Goal: Transaction & Acquisition: Purchase product/service

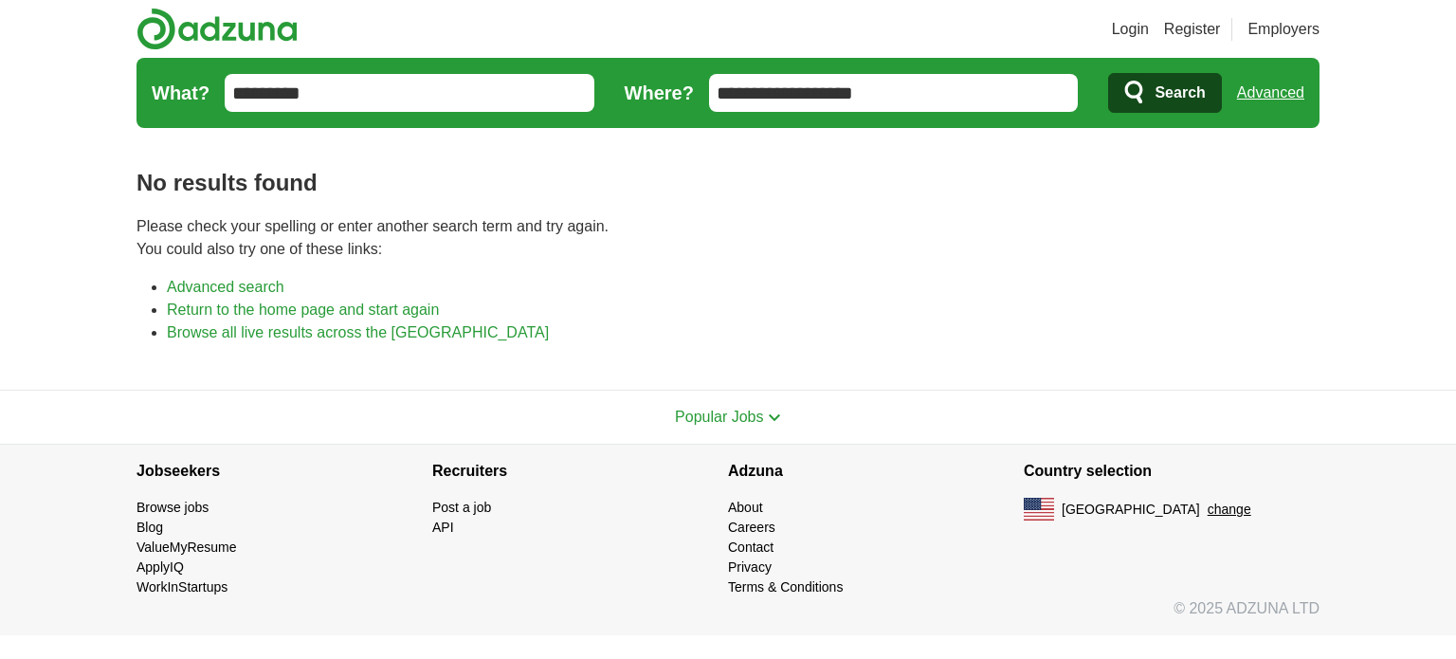
click at [932, 84] on input "**********" at bounding box center [894, 93] width 370 height 38
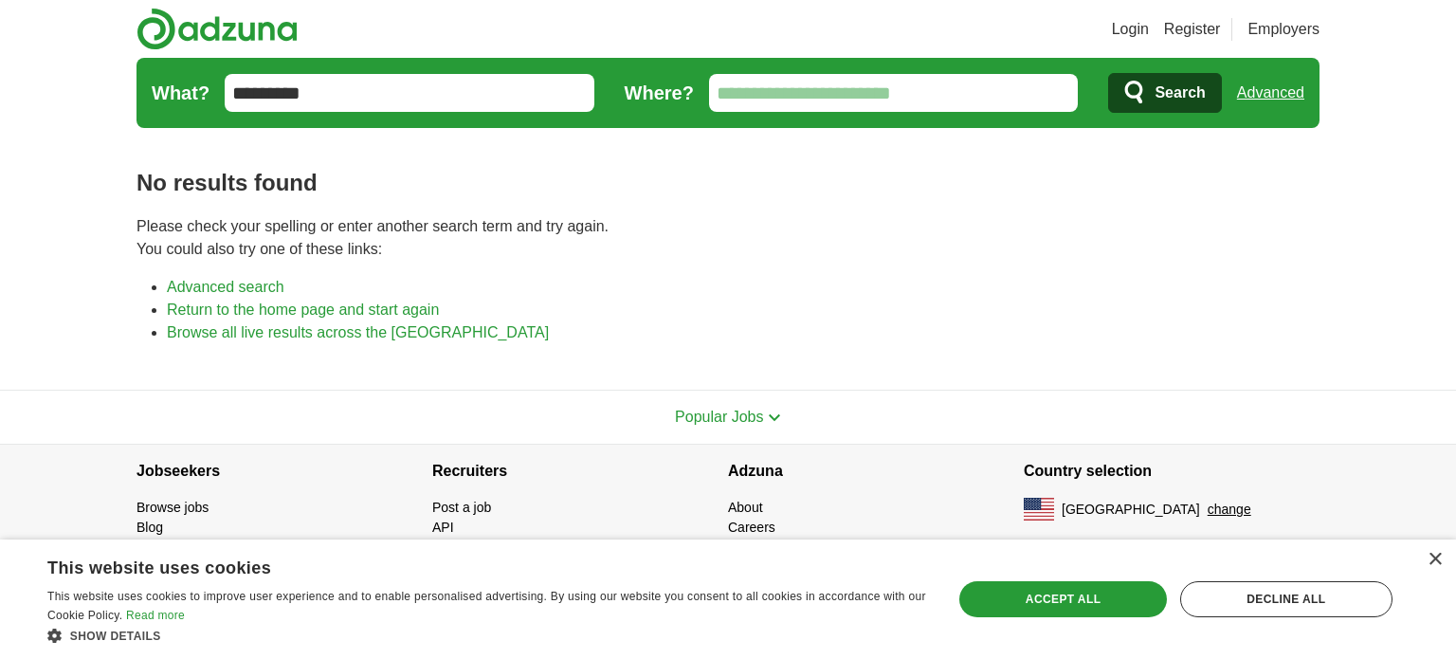
click at [1130, 105] on icon "submit" at bounding box center [1135, 93] width 23 height 27
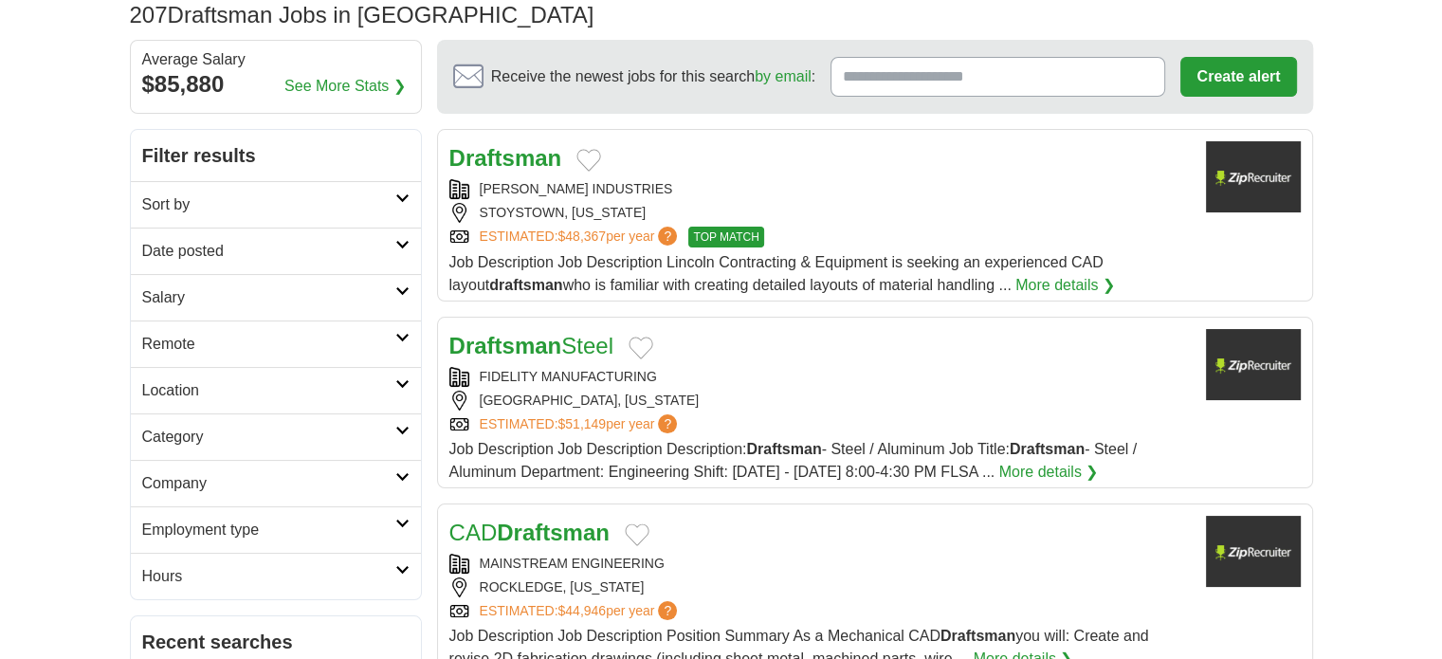
scroll to position [190, 0]
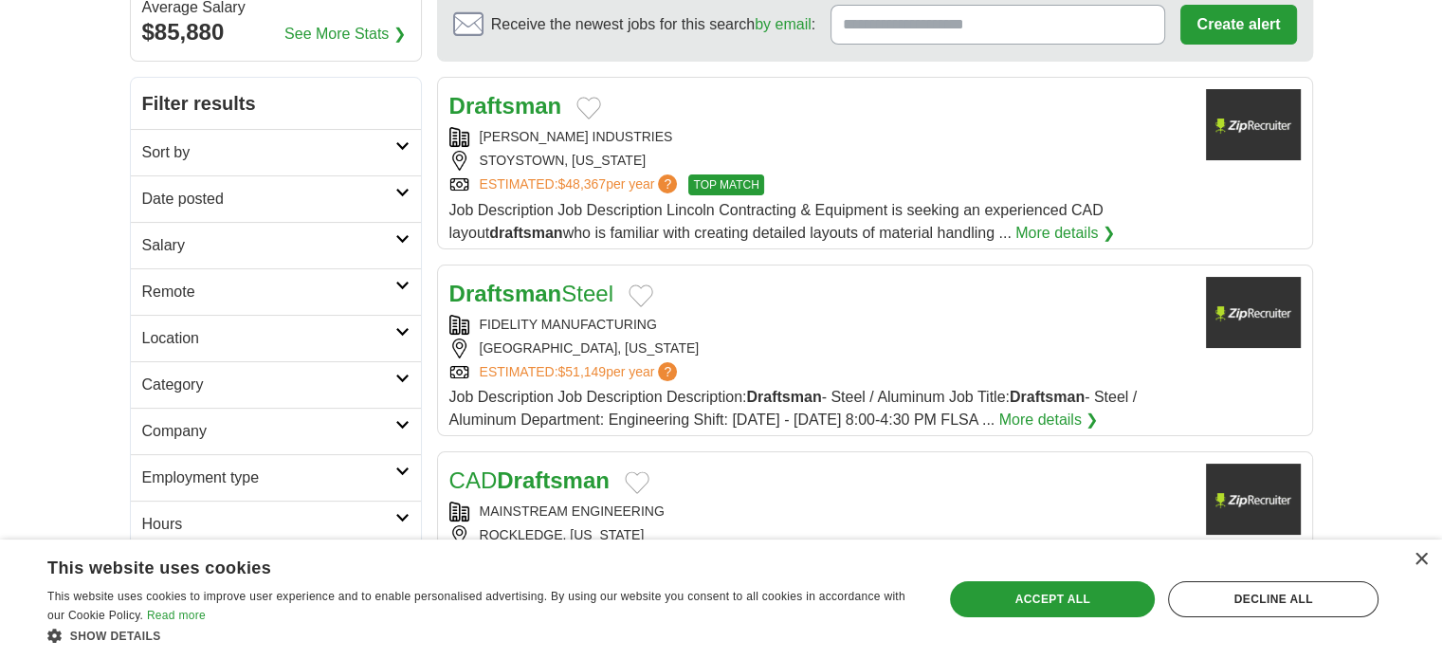
click at [1054, 177] on div "ESTIMATED: $48,367 per year ? TOP MATCH" at bounding box center [819, 184] width 741 height 21
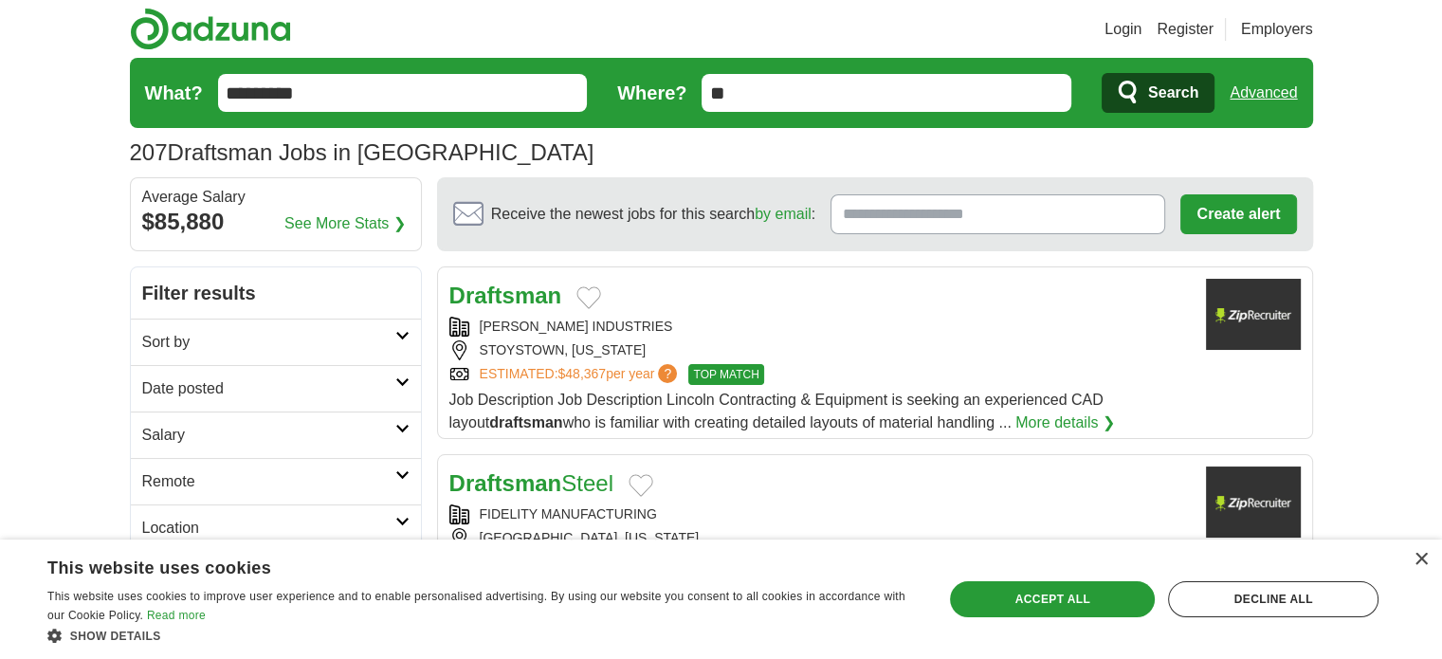
click at [1166, 28] on link "Register" at bounding box center [1184, 29] width 57 height 23
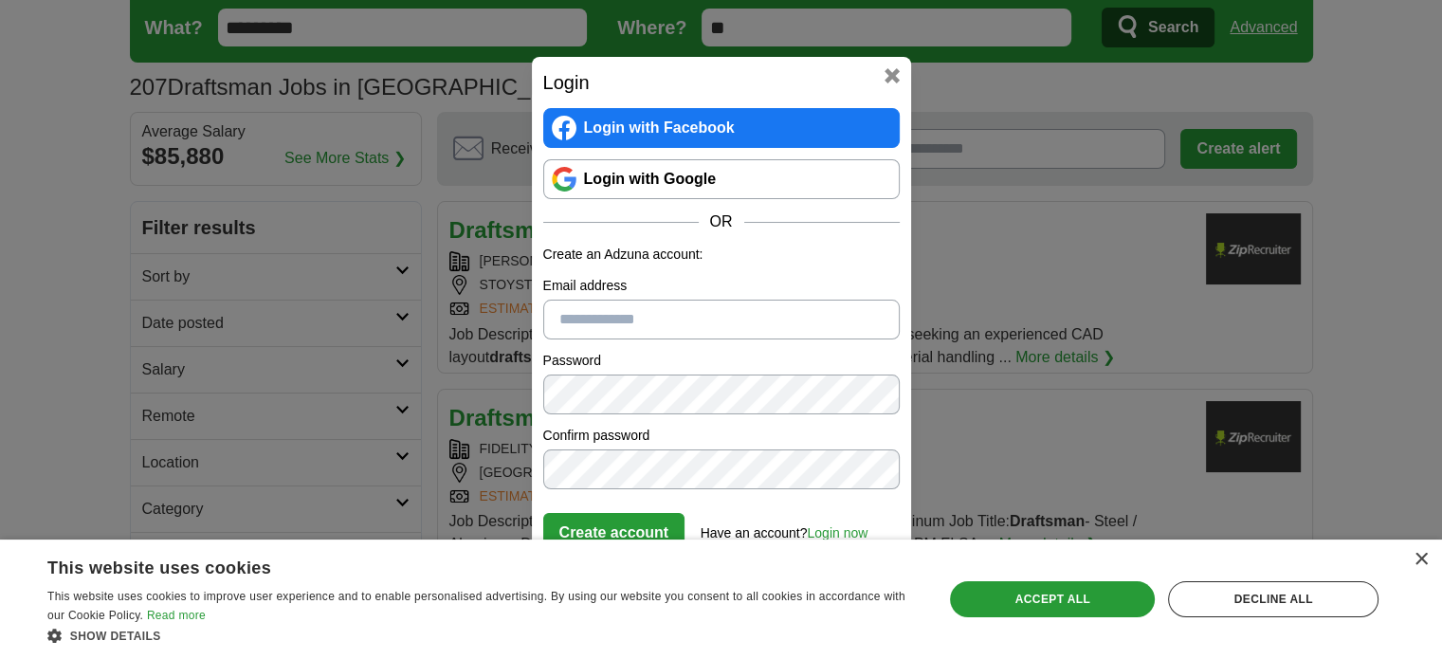
scroll to position [95, 0]
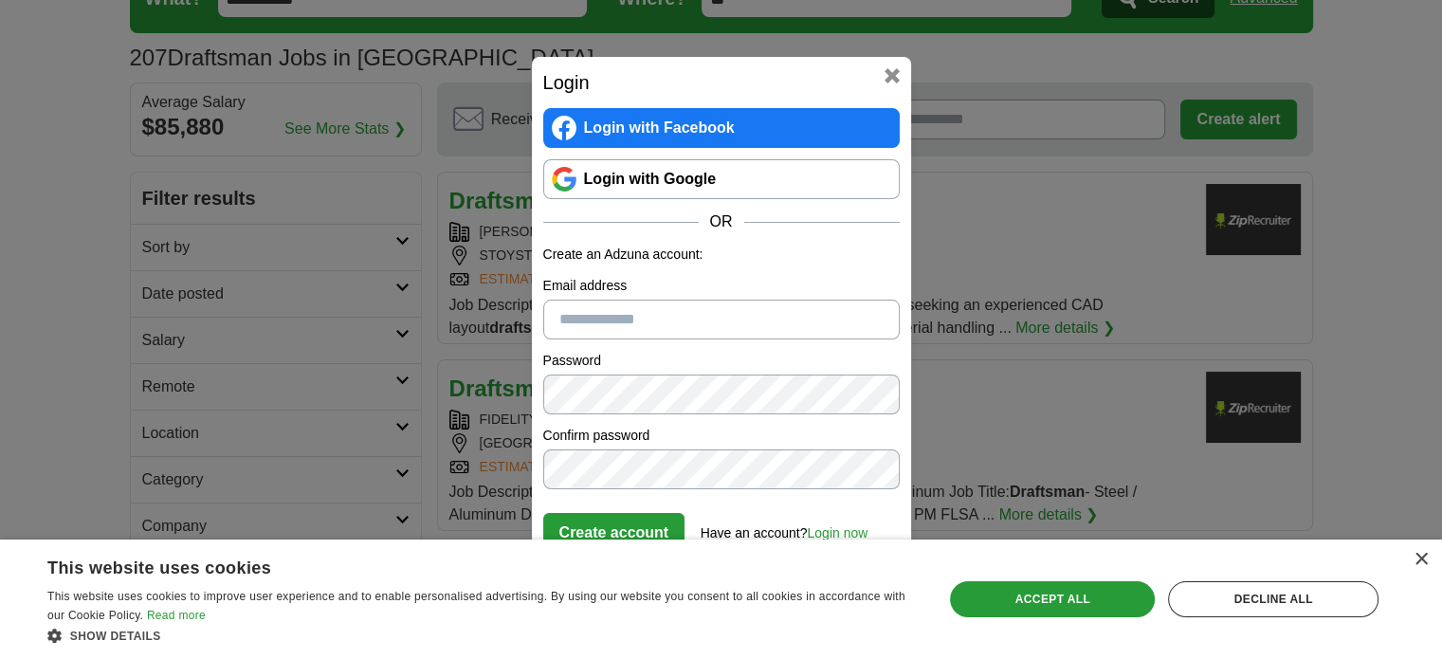
click at [716, 177] on link "Login with Google" at bounding box center [721, 179] width 356 height 40
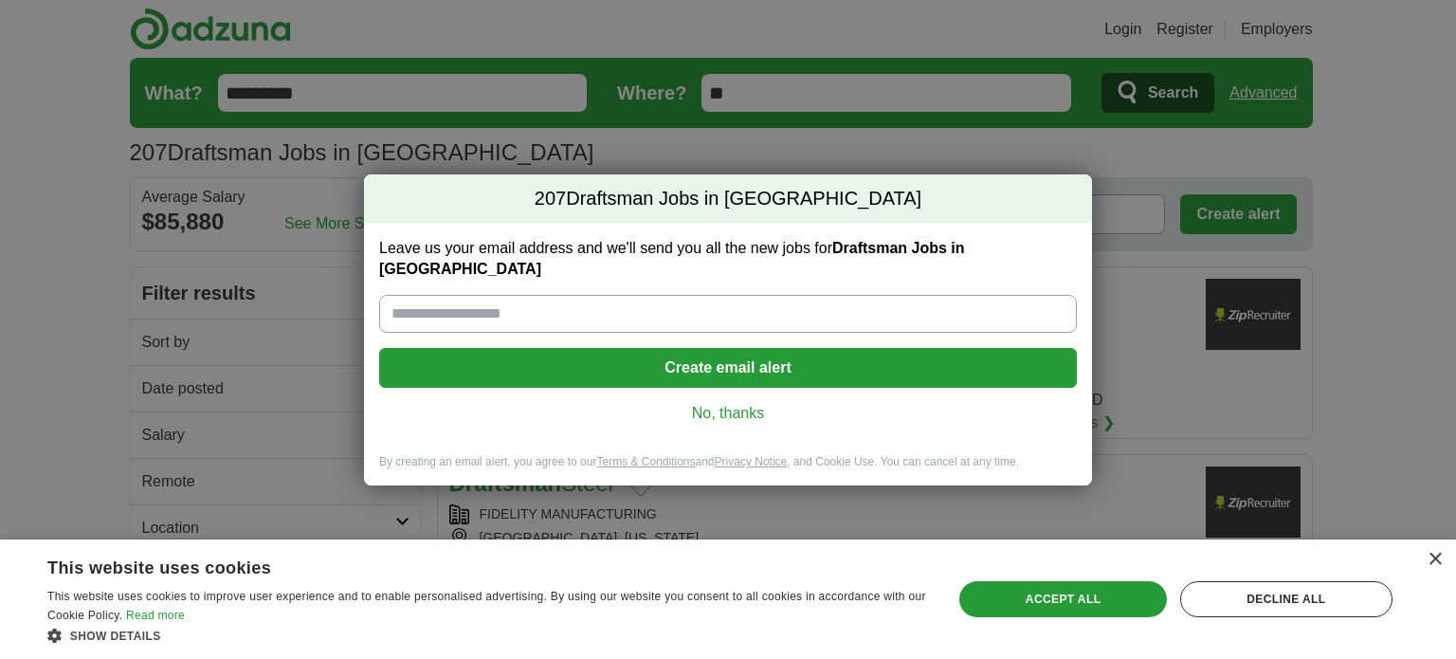
click at [744, 412] on link "No, thanks" at bounding box center [727, 413] width 667 height 21
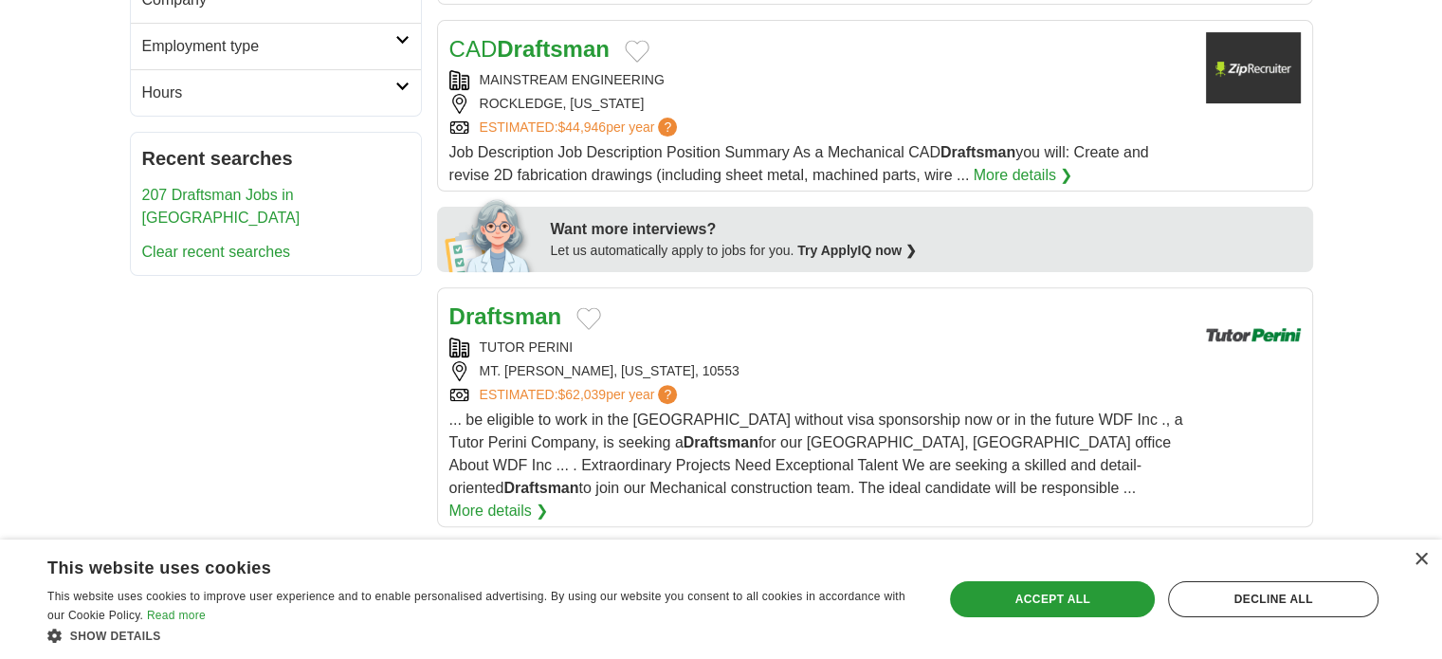
scroll to position [663, 0]
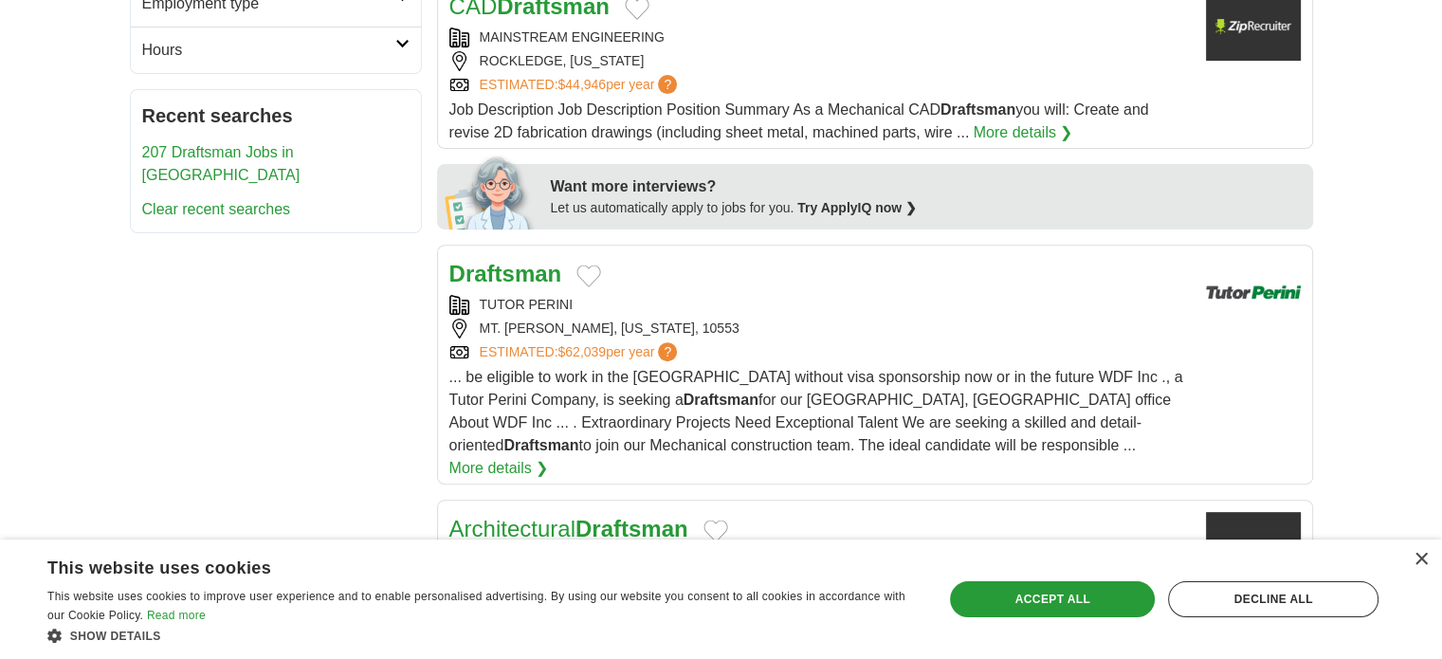
click at [891, 291] on div "Draftsman TUTOR PERINI MT. VERNON, NEW YORK, 10553 ESTIMATED: $62,039 per year …" at bounding box center [819, 368] width 741 height 223
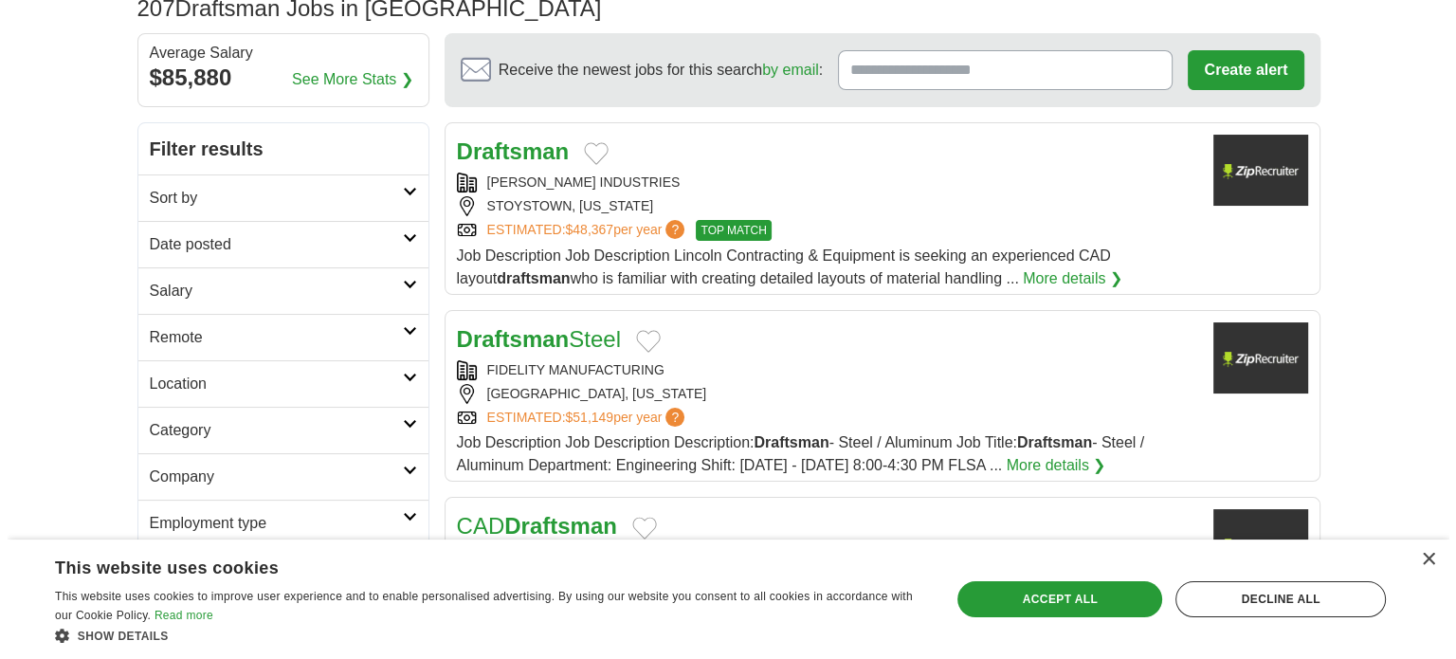
scroll to position [0, 0]
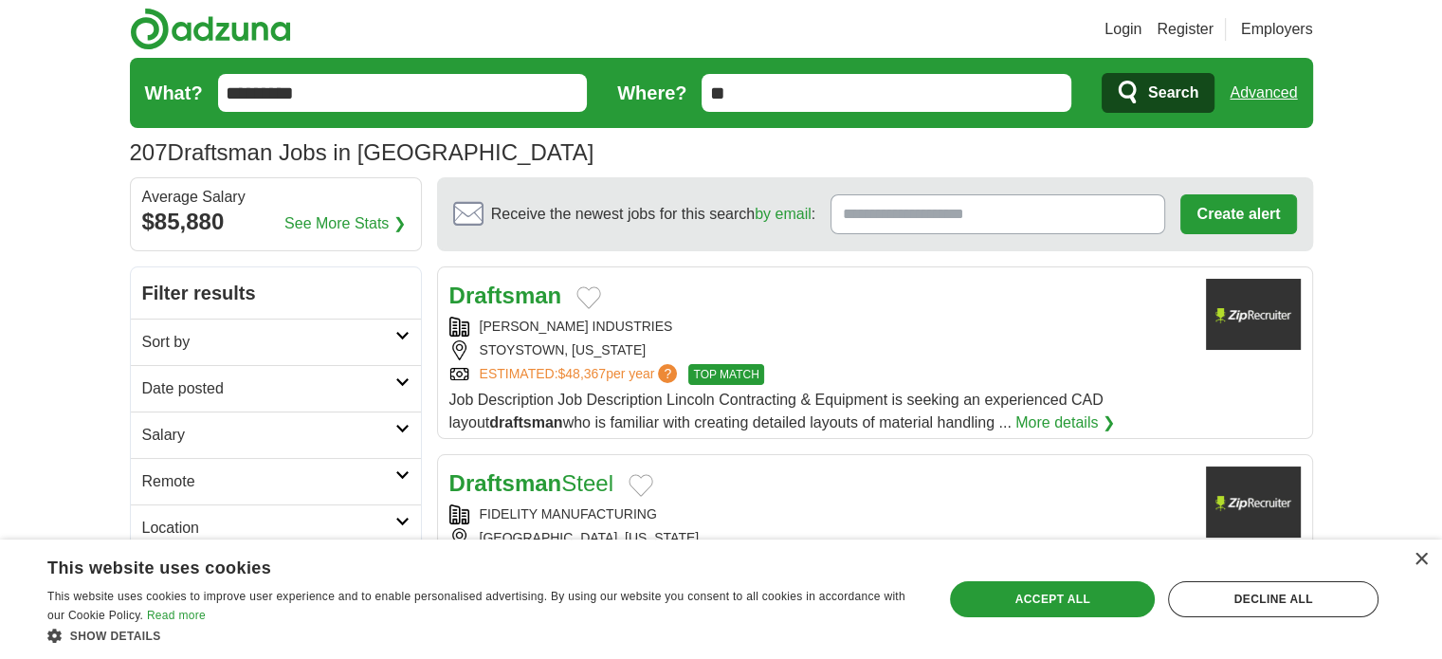
click at [341, 224] on link "See More Stats ❯" at bounding box center [344, 223] width 121 height 23
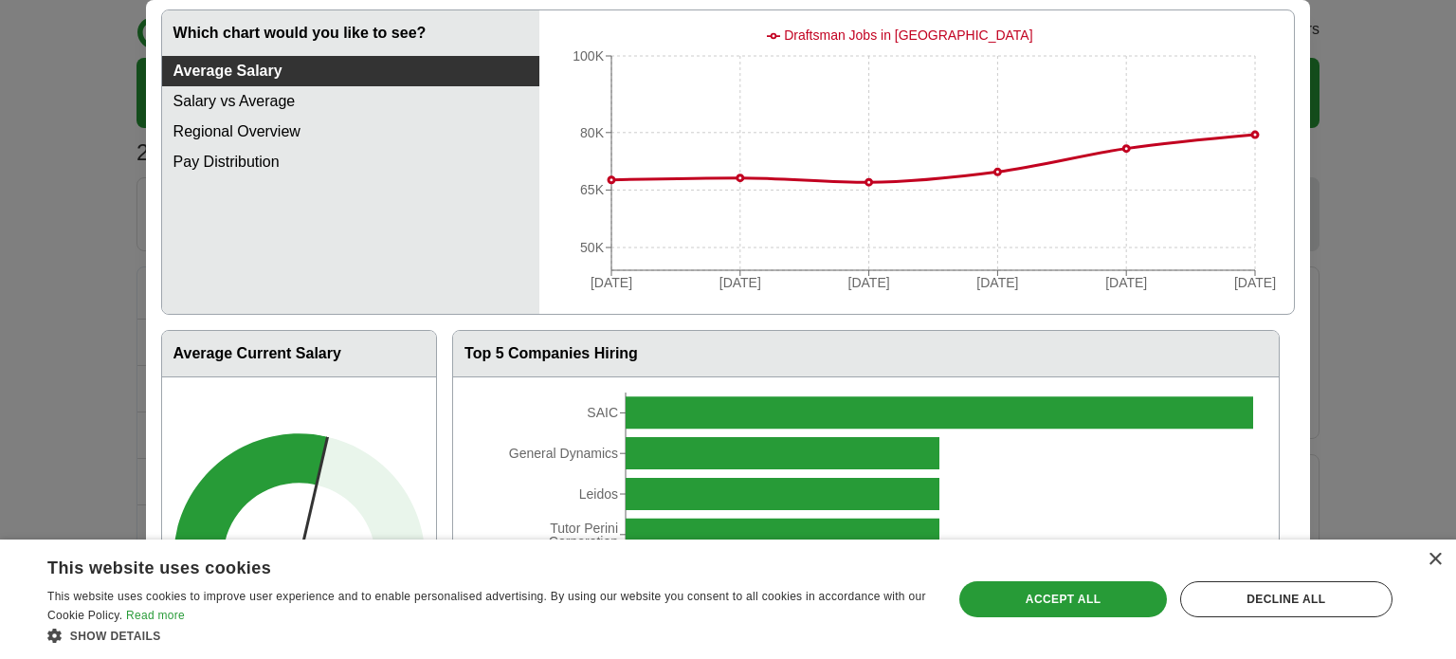
scroll to position [80, 0]
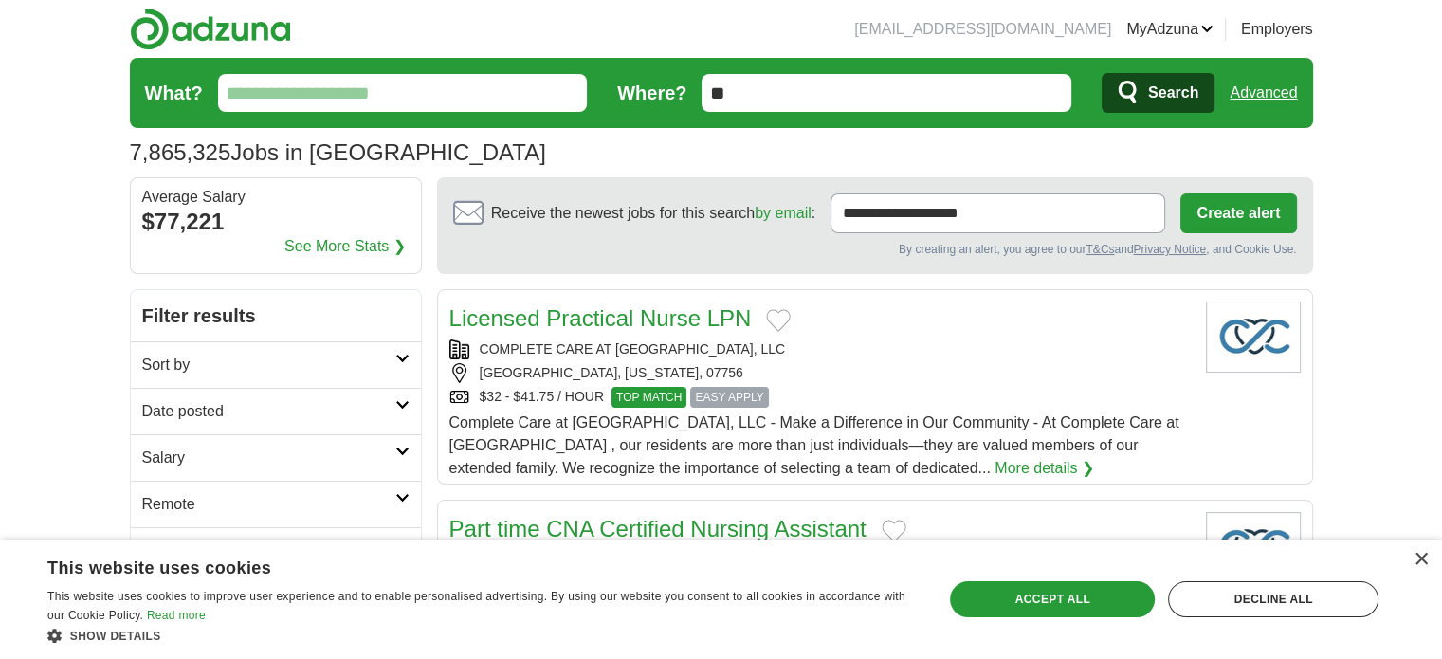
click at [1054, 32] on li "[EMAIL_ADDRESS][DOMAIN_NAME]" at bounding box center [982, 29] width 257 height 23
click at [0, 0] on link "Resumes" at bounding box center [0, 0] width 0 height 0
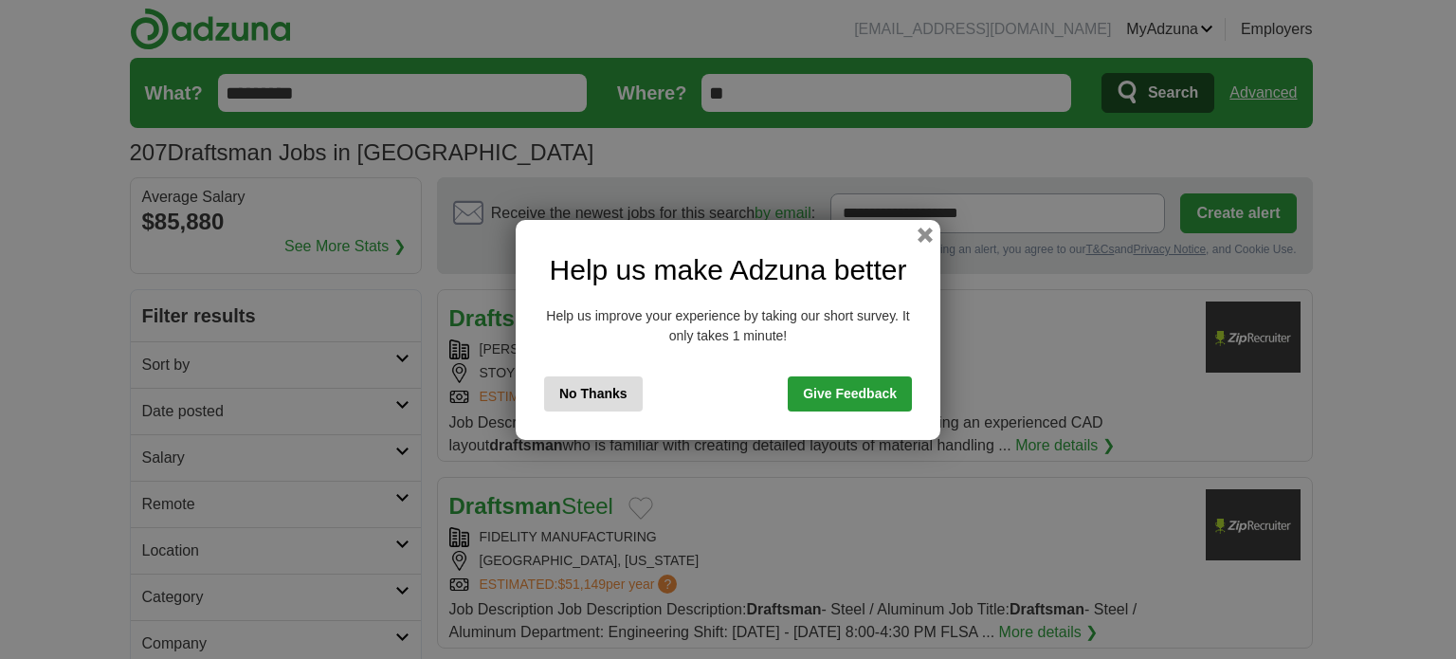
click at [607, 399] on button "No Thanks" at bounding box center [593, 393] width 99 height 35
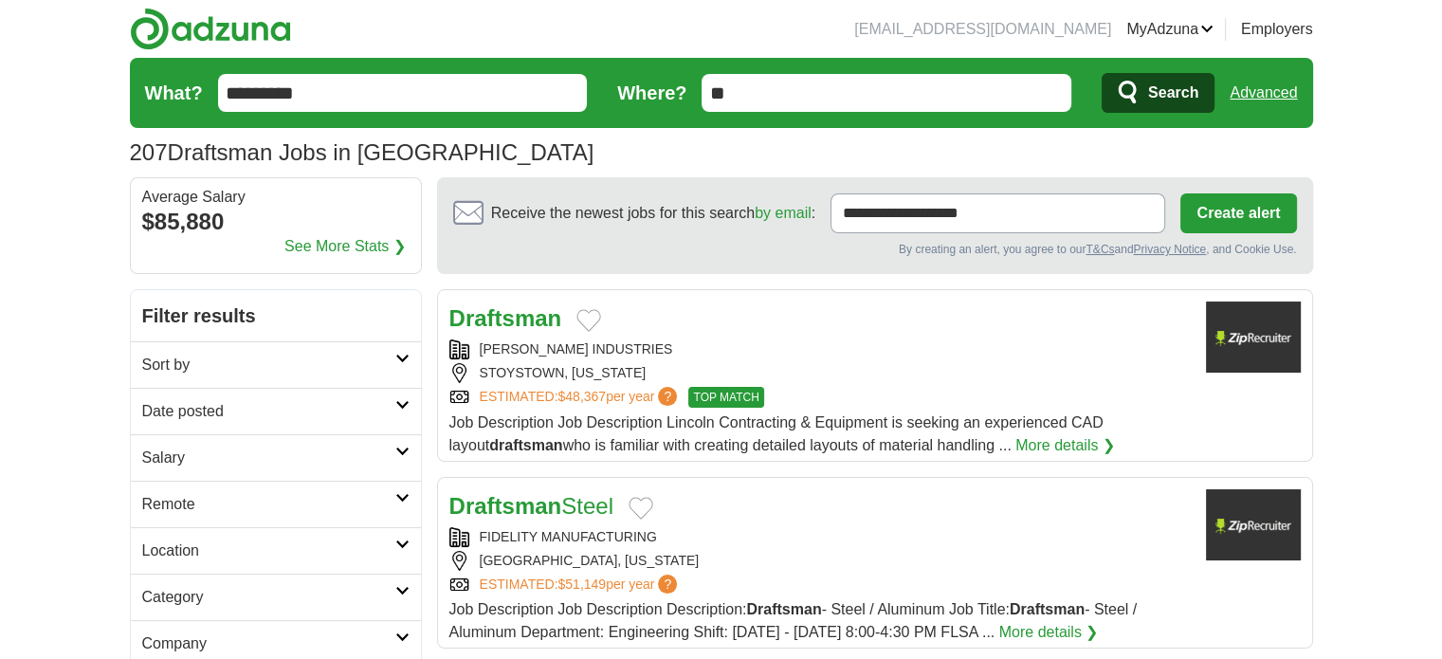
click at [363, 456] on h2 "Salary" at bounding box center [268, 457] width 253 height 23
